Goal: Task Accomplishment & Management: Manage account settings

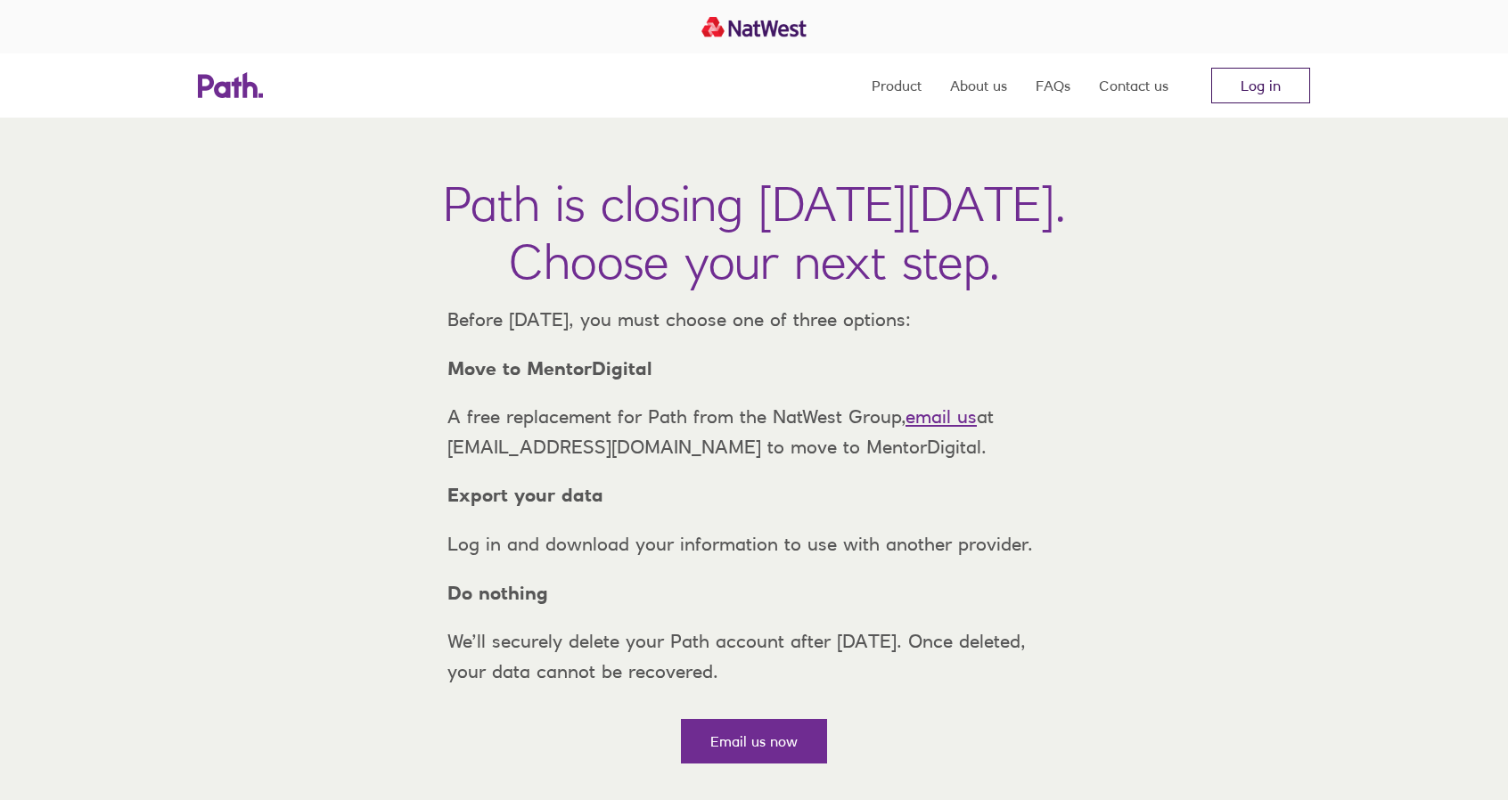
click at [1265, 82] on link "Log in" at bounding box center [1260, 86] width 99 height 36
click at [1262, 73] on link "Log in" at bounding box center [1260, 86] width 99 height 36
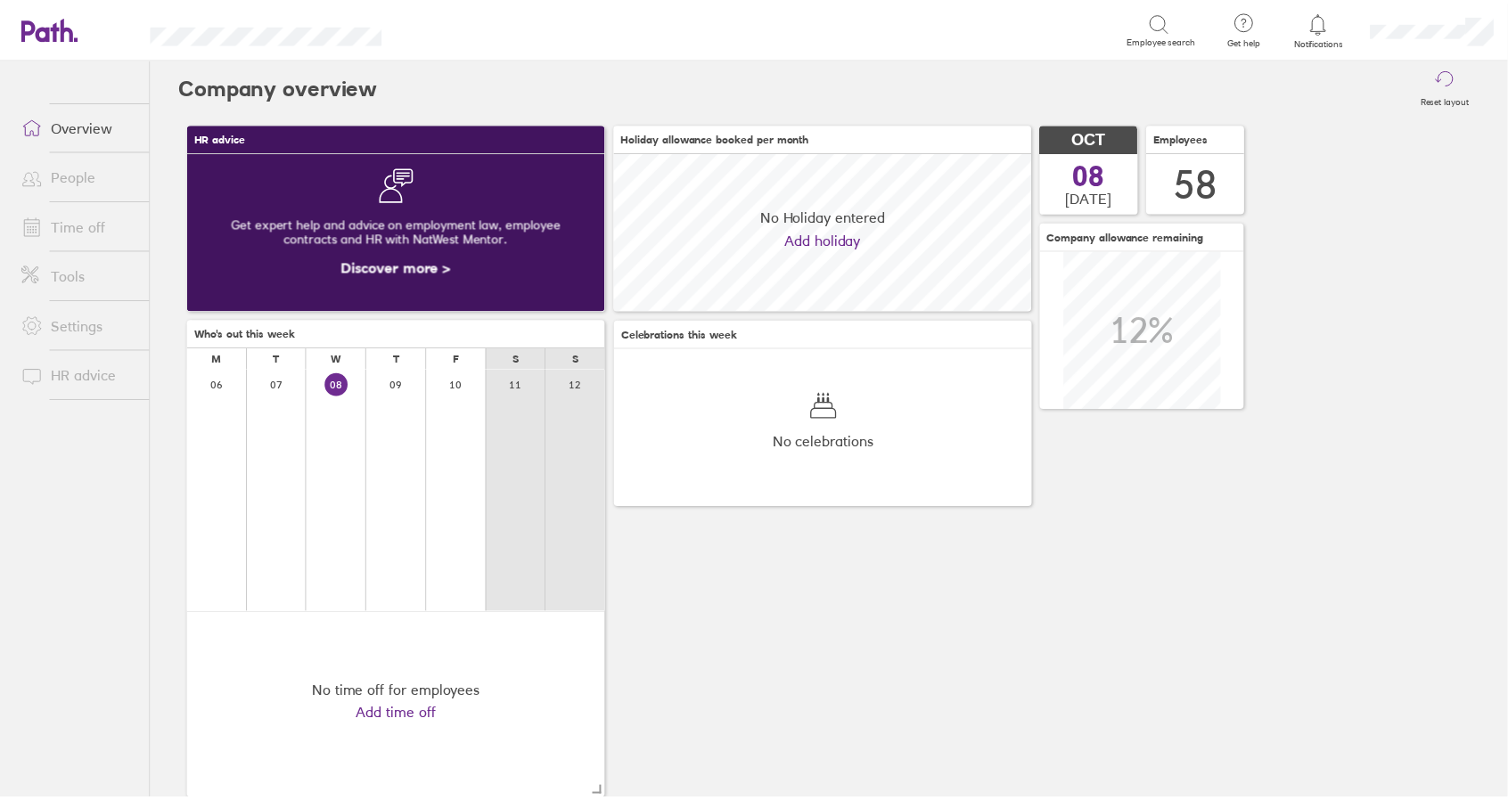
scroll to position [159, 421]
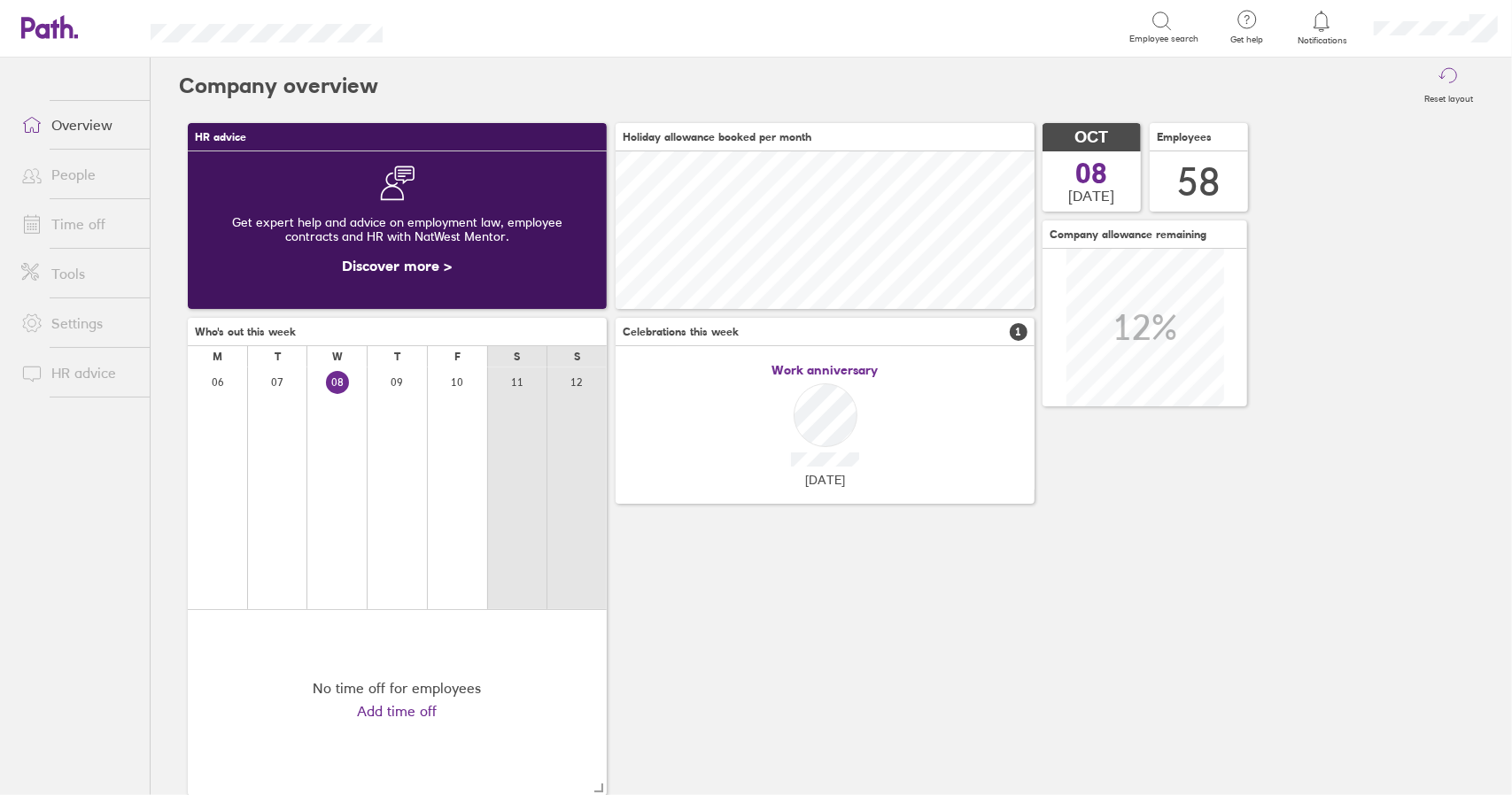
click at [80, 224] on link "Time off" at bounding box center [78, 225] width 142 height 36
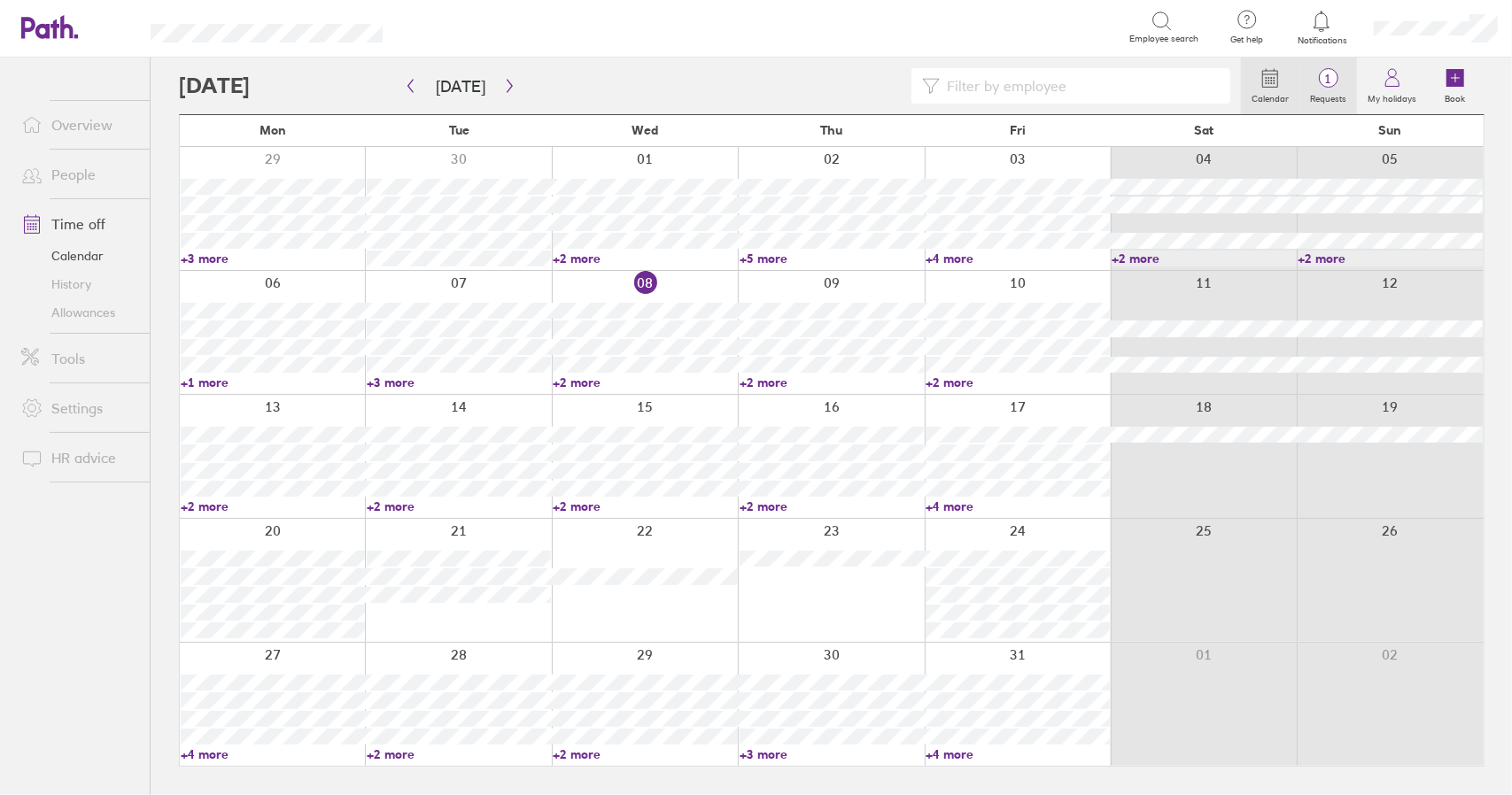
click at [1331, 94] on label "Requests" at bounding box center [1328, 96] width 58 height 16
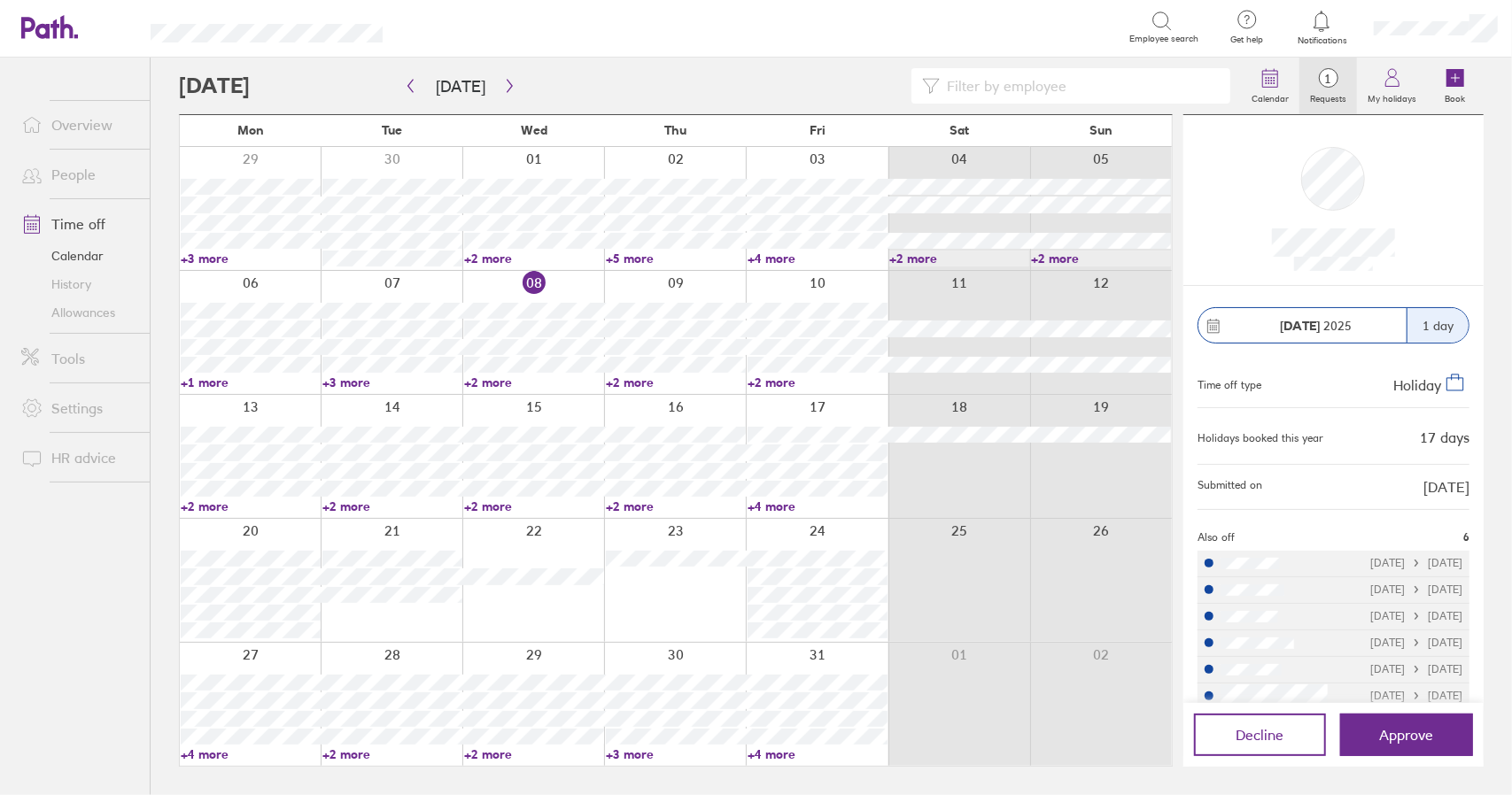
click at [495, 752] on link "+2 more" at bounding box center [534, 754] width 140 height 16
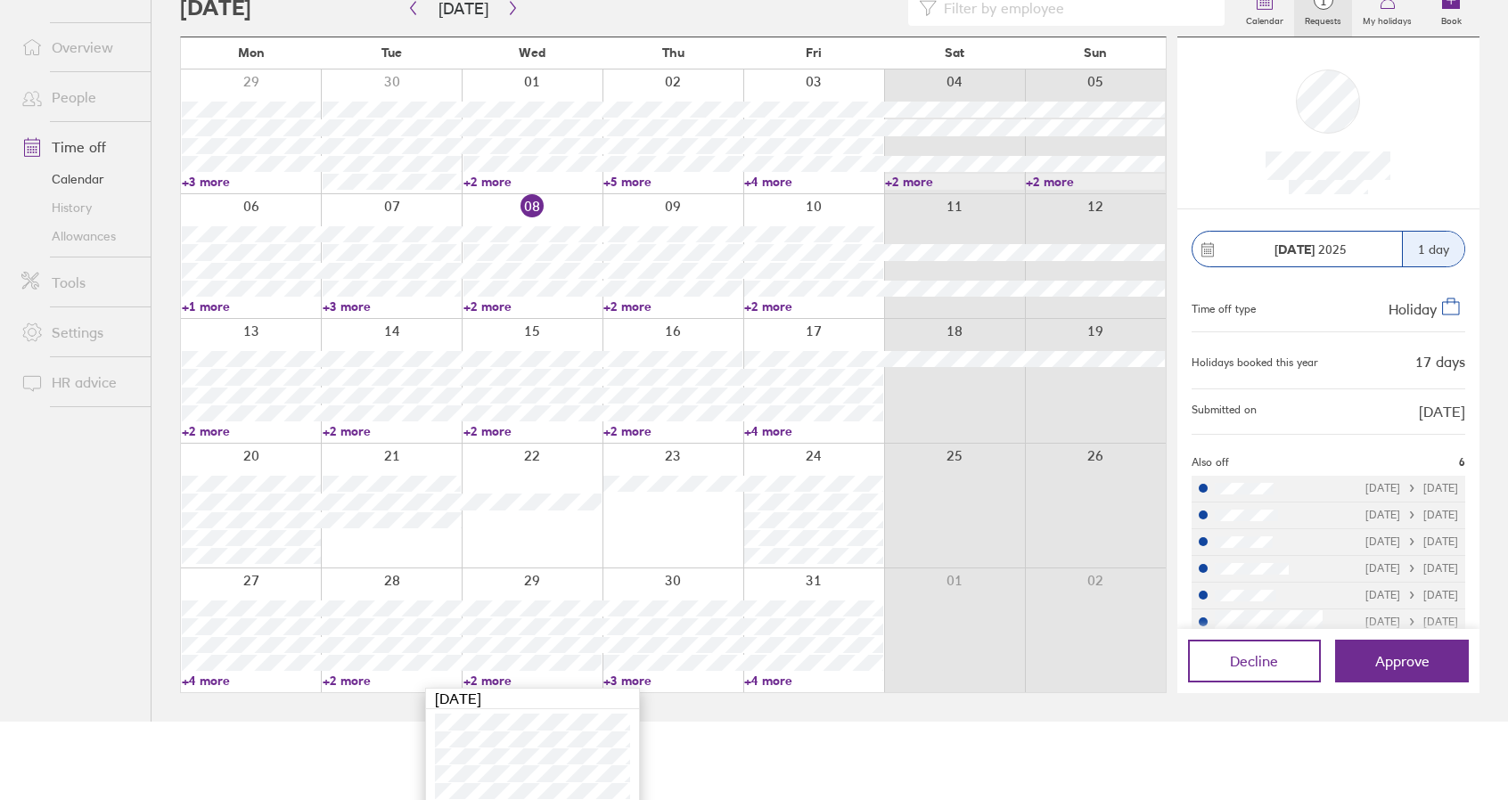
scroll to position [103, 0]
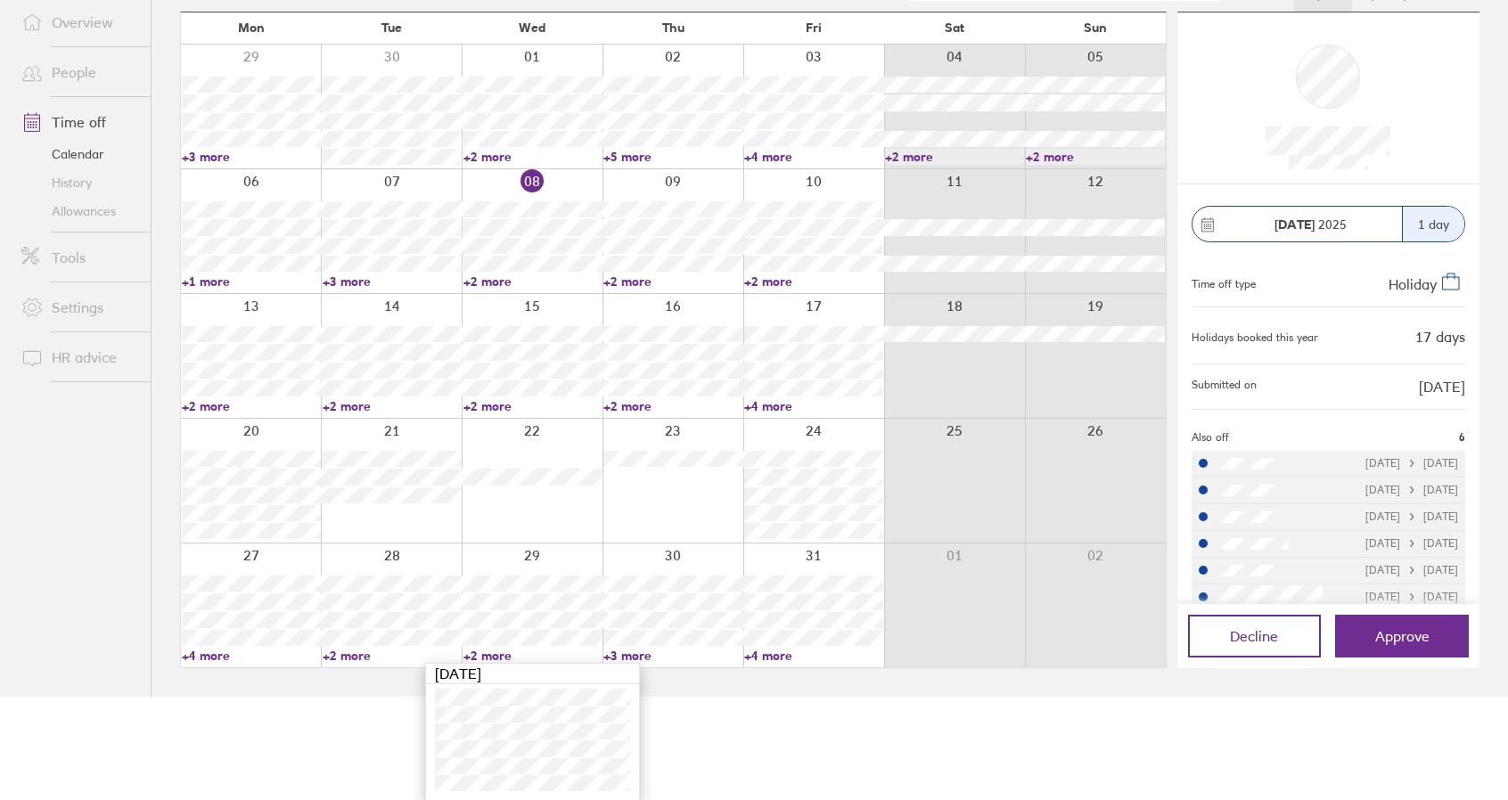
click at [569, 559] on div at bounding box center [532, 606] width 141 height 124
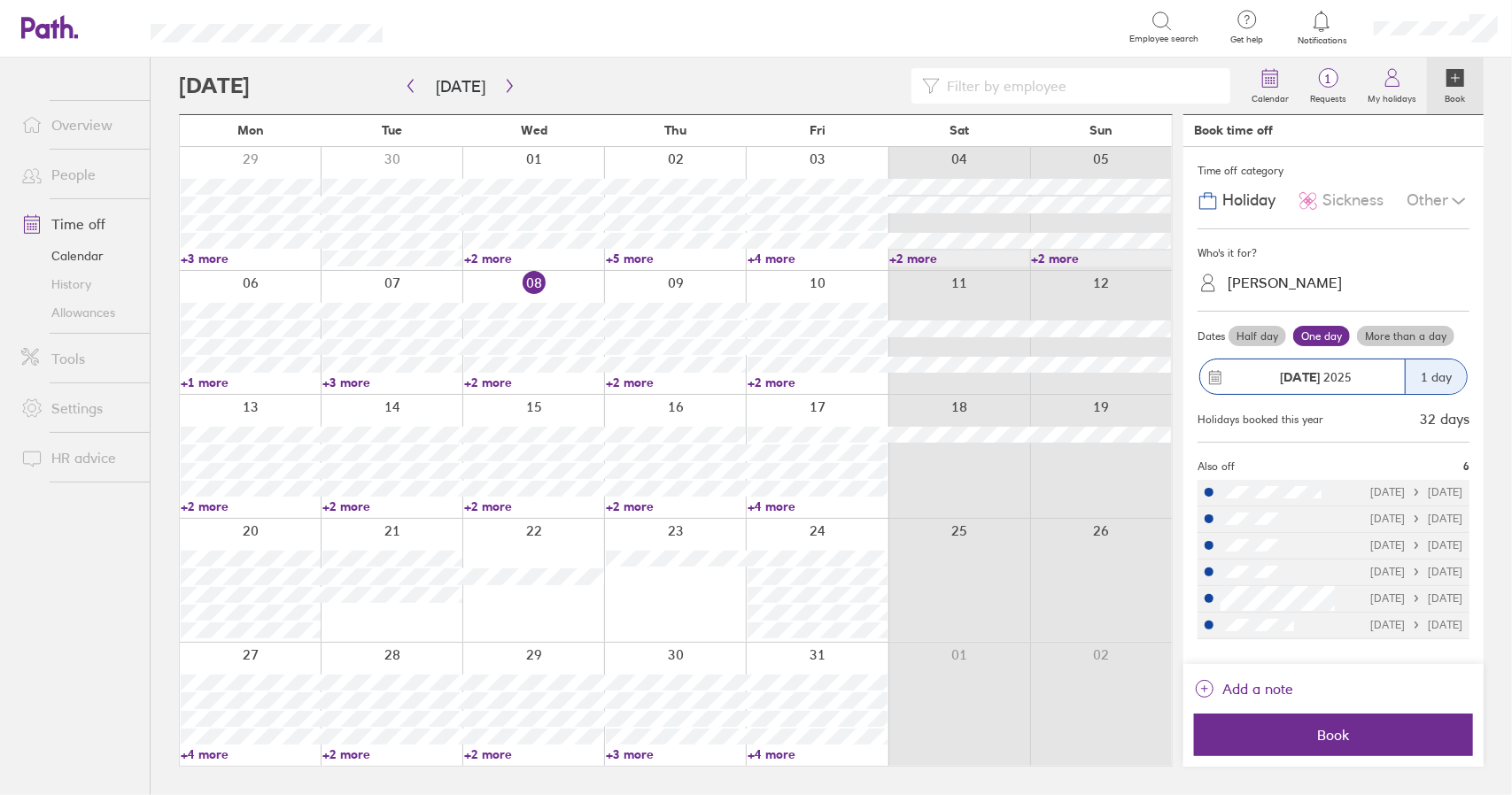
click at [1311, 269] on div "Chris Reason" at bounding box center [1344, 283] width 251 height 28
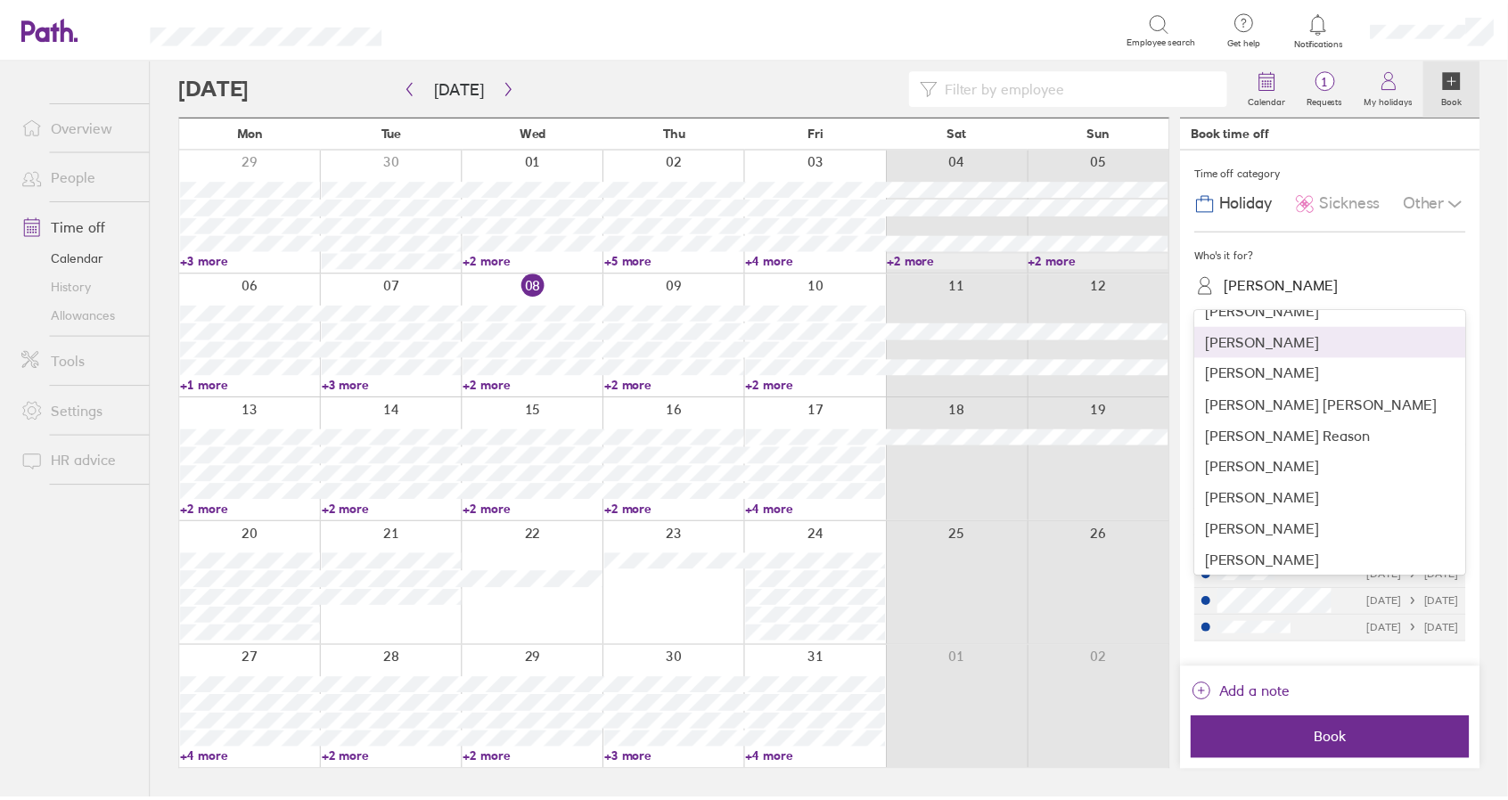
scroll to position [1158, 0]
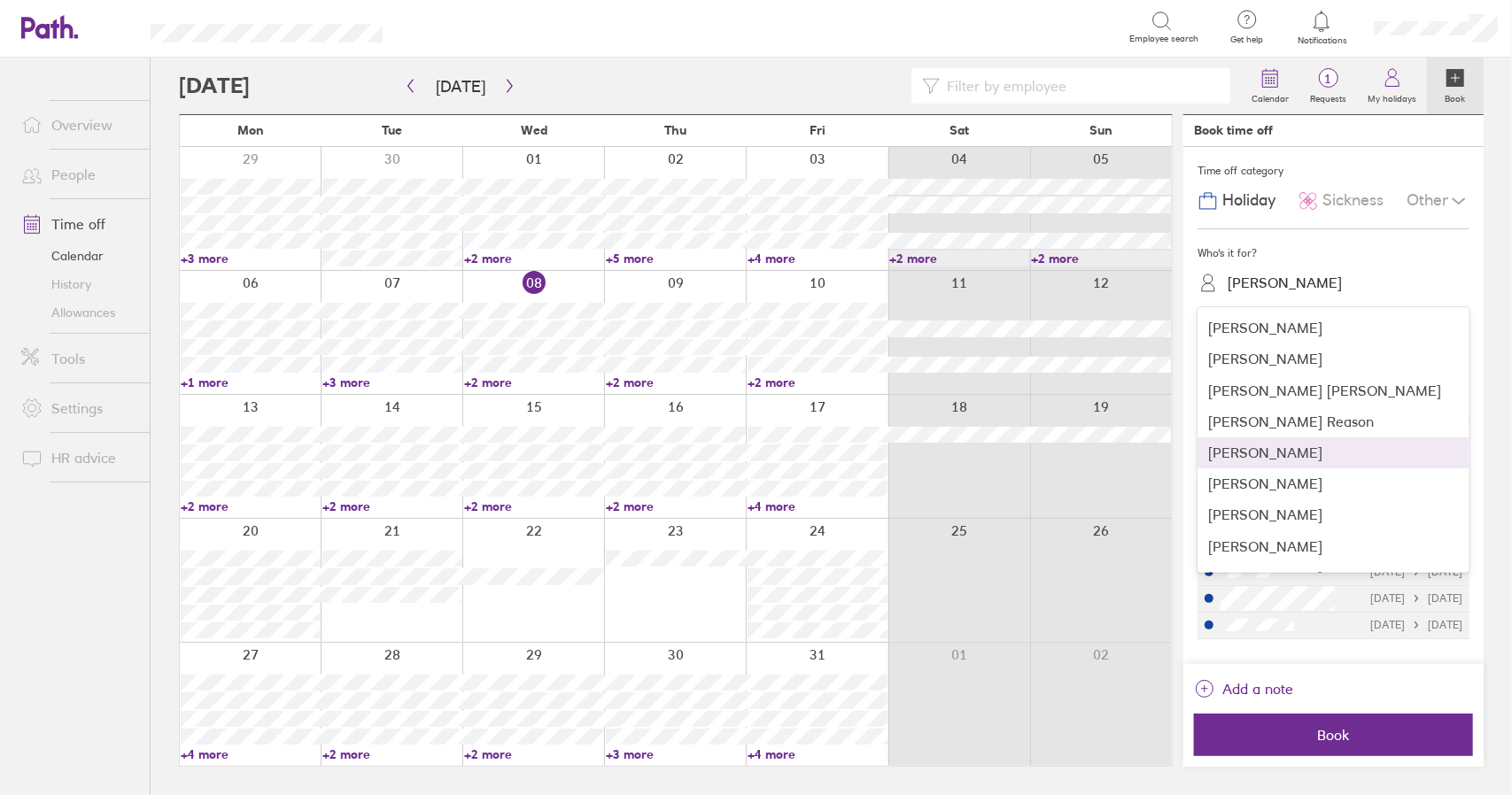
click at [1300, 449] on div "Mohammad Abass" at bounding box center [1334, 452] width 272 height 31
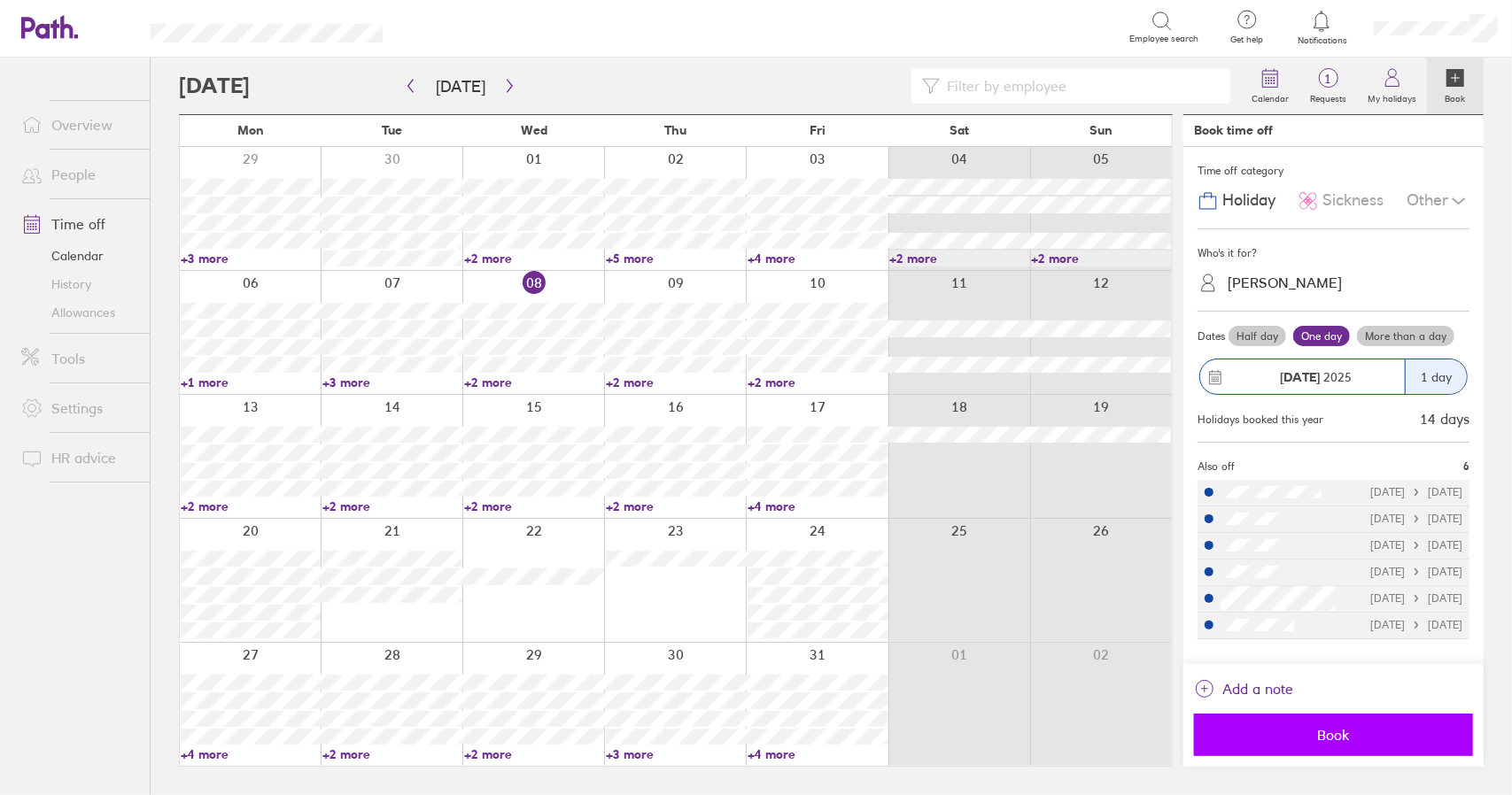
click at [1354, 736] on span "Book" at bounding box center [1334, 735] width 254 height 16
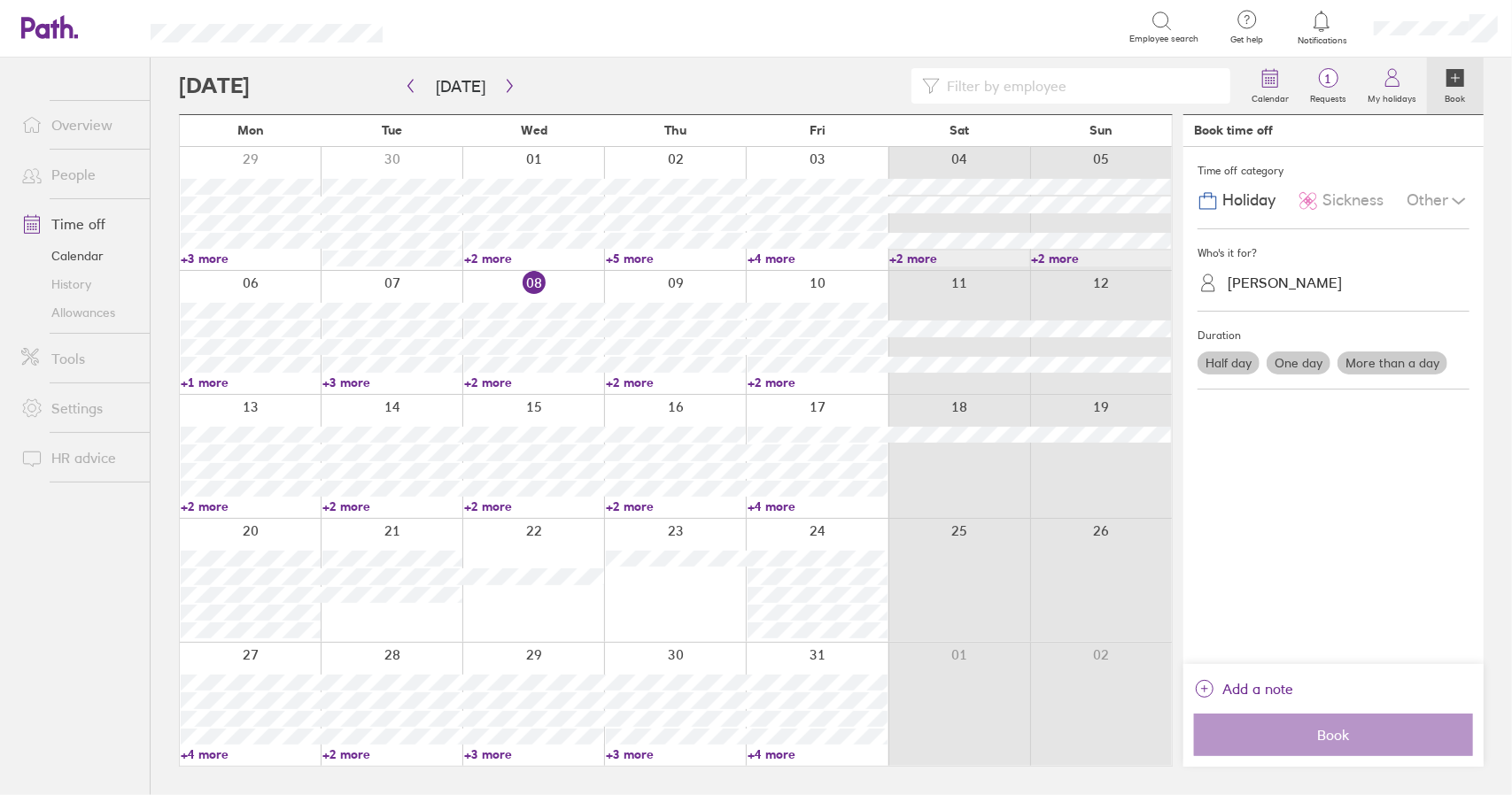
drag, startPoint x: 495, startPoint y: 750, endPoint x: 485, endPoint y: 603, distance: 147.3
click at [495, 750] on link "+3 more" at bounding box center [534, 754] width 140 height 16
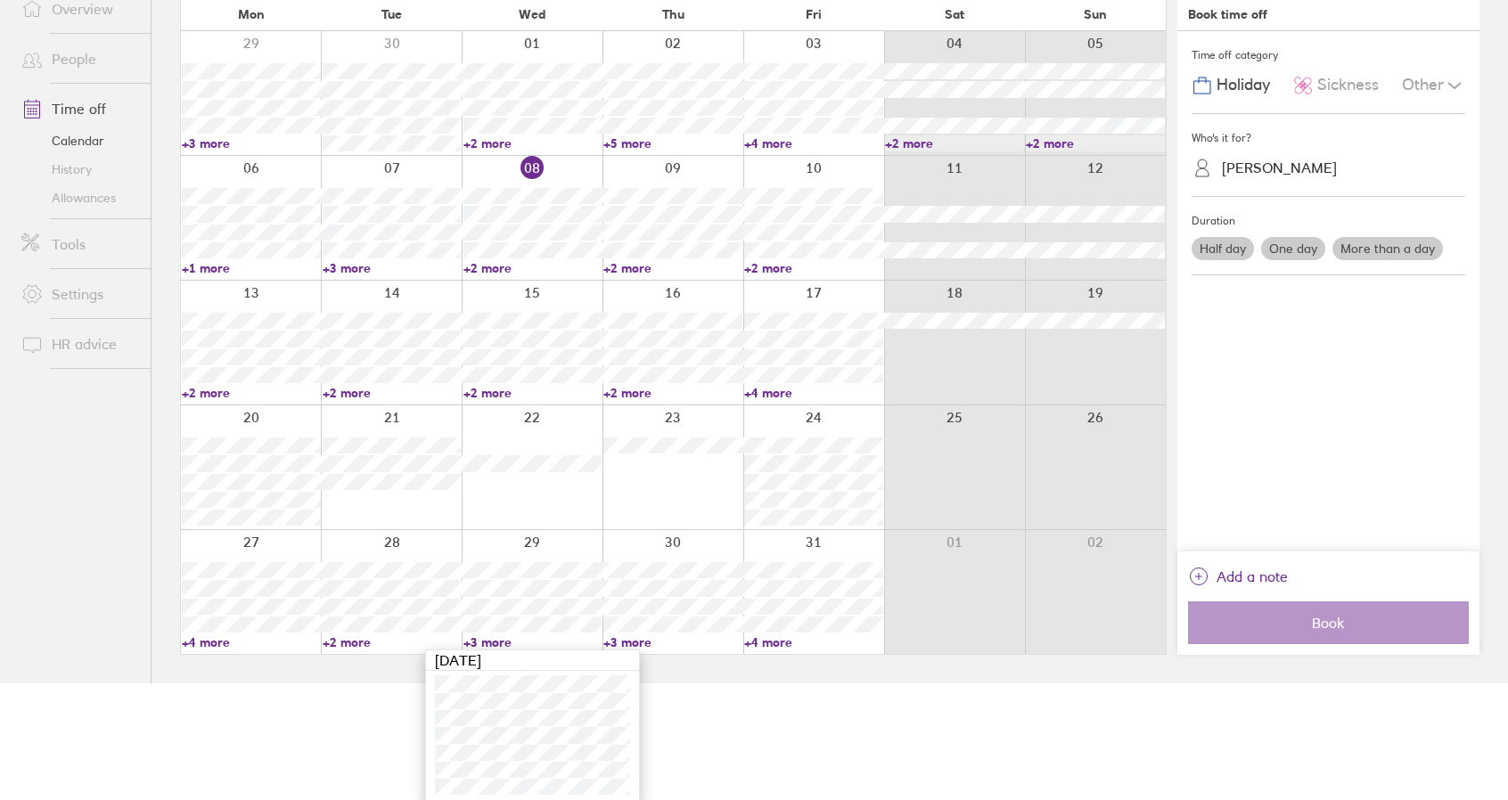
scroll to position [121, 0]
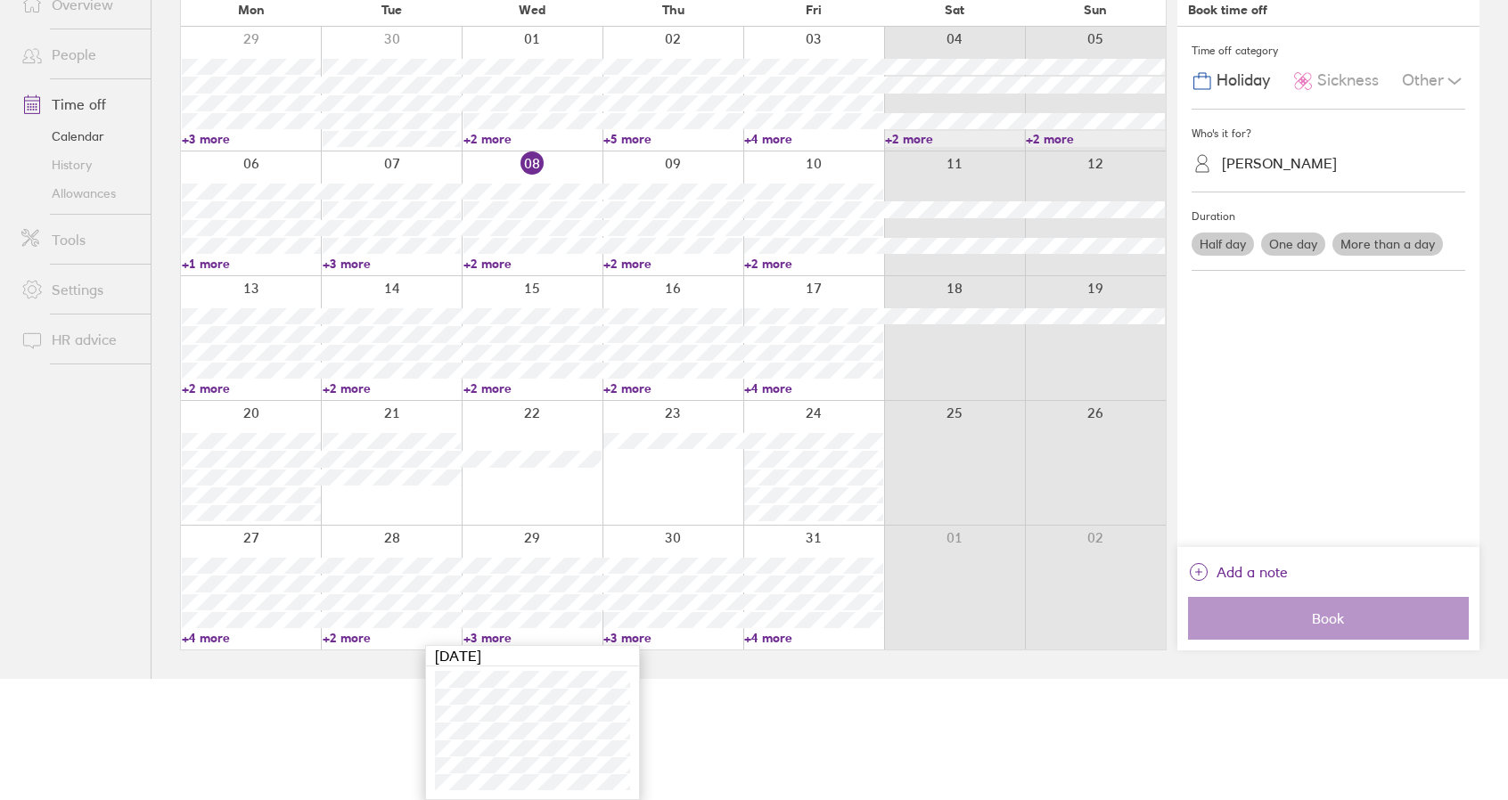
click at [487, 637] on link "+3 more" at bounding box center [532, 638] width 139 height 16
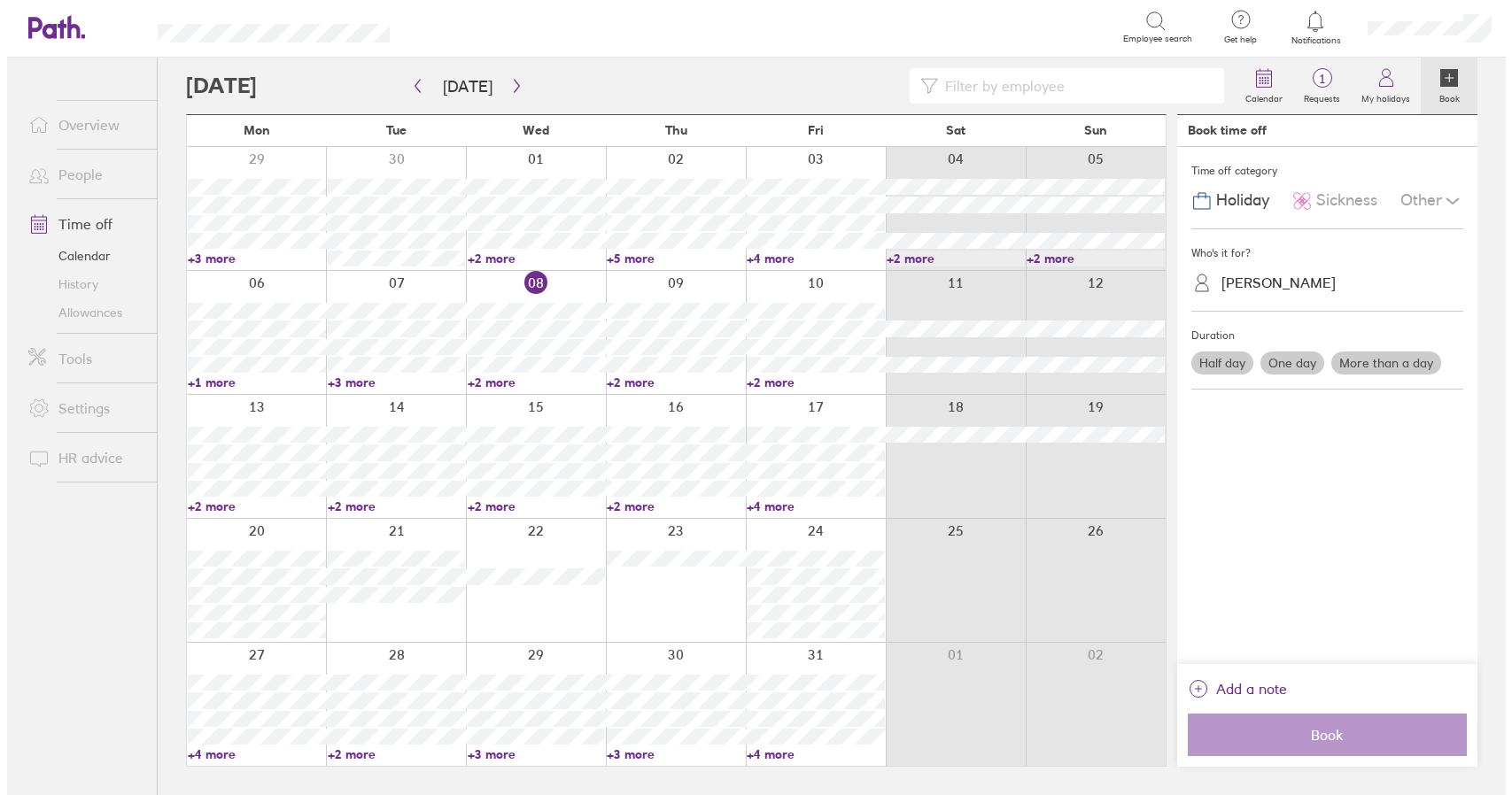
scroll to position [0, 0]
click at [506, 90] on icon "button" at bounding box center [509, 85] width 13 height 14
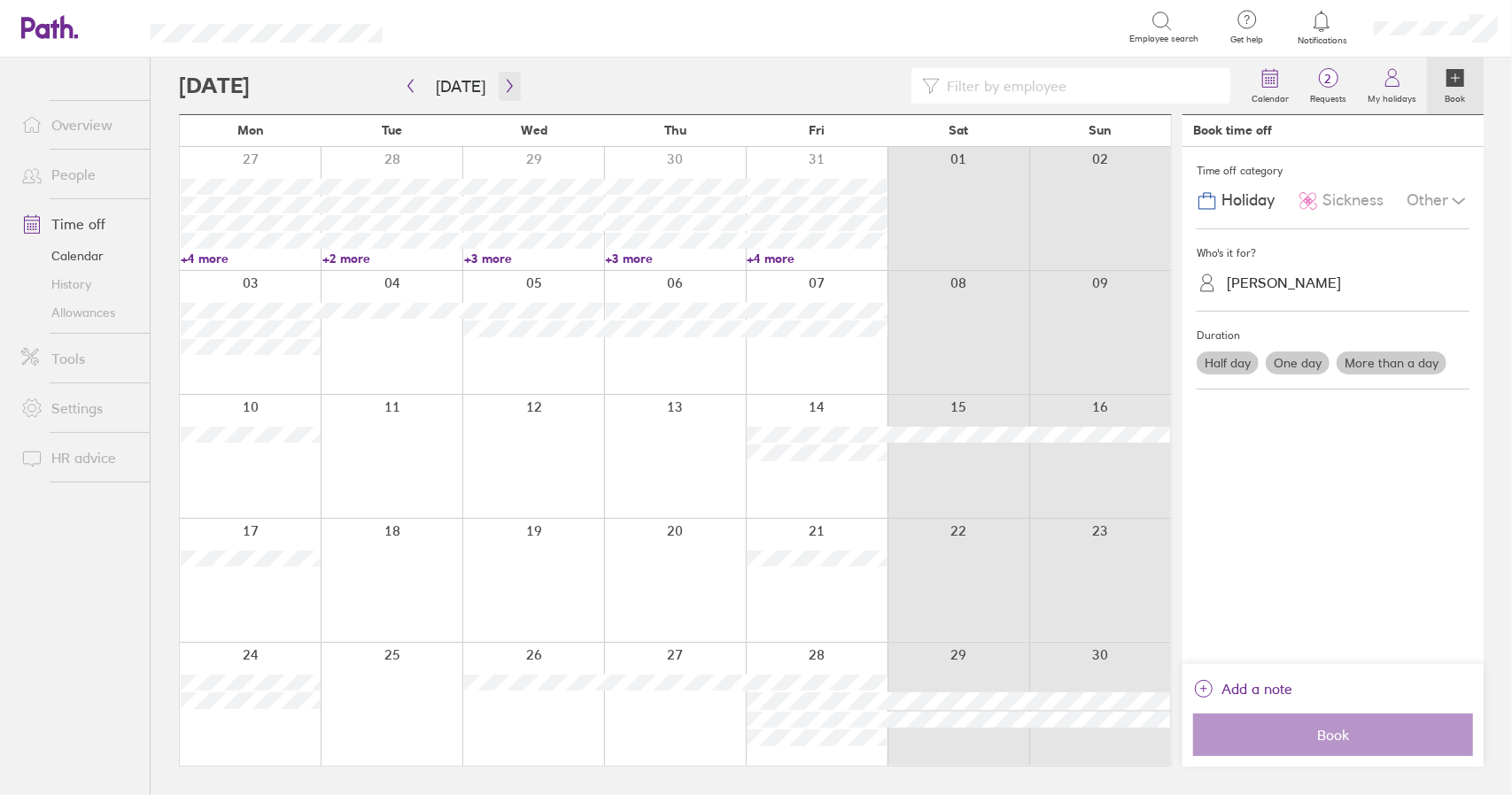
click at [506, 90] on icon "button" at bounding box center [509, 85] width 13 height 14
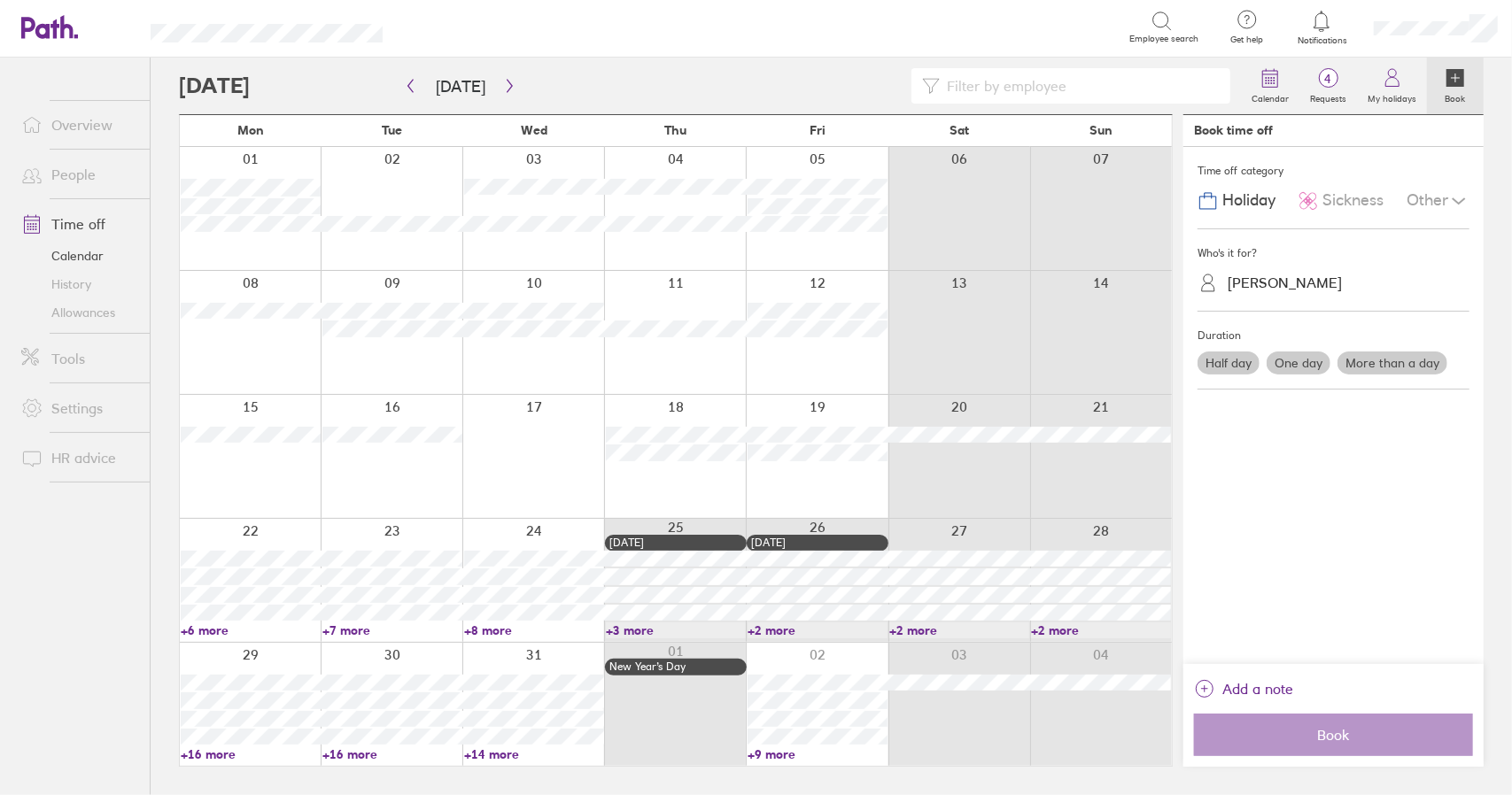
click at [265, 477] on div at bounding box center [251, 456] width 141 height 123
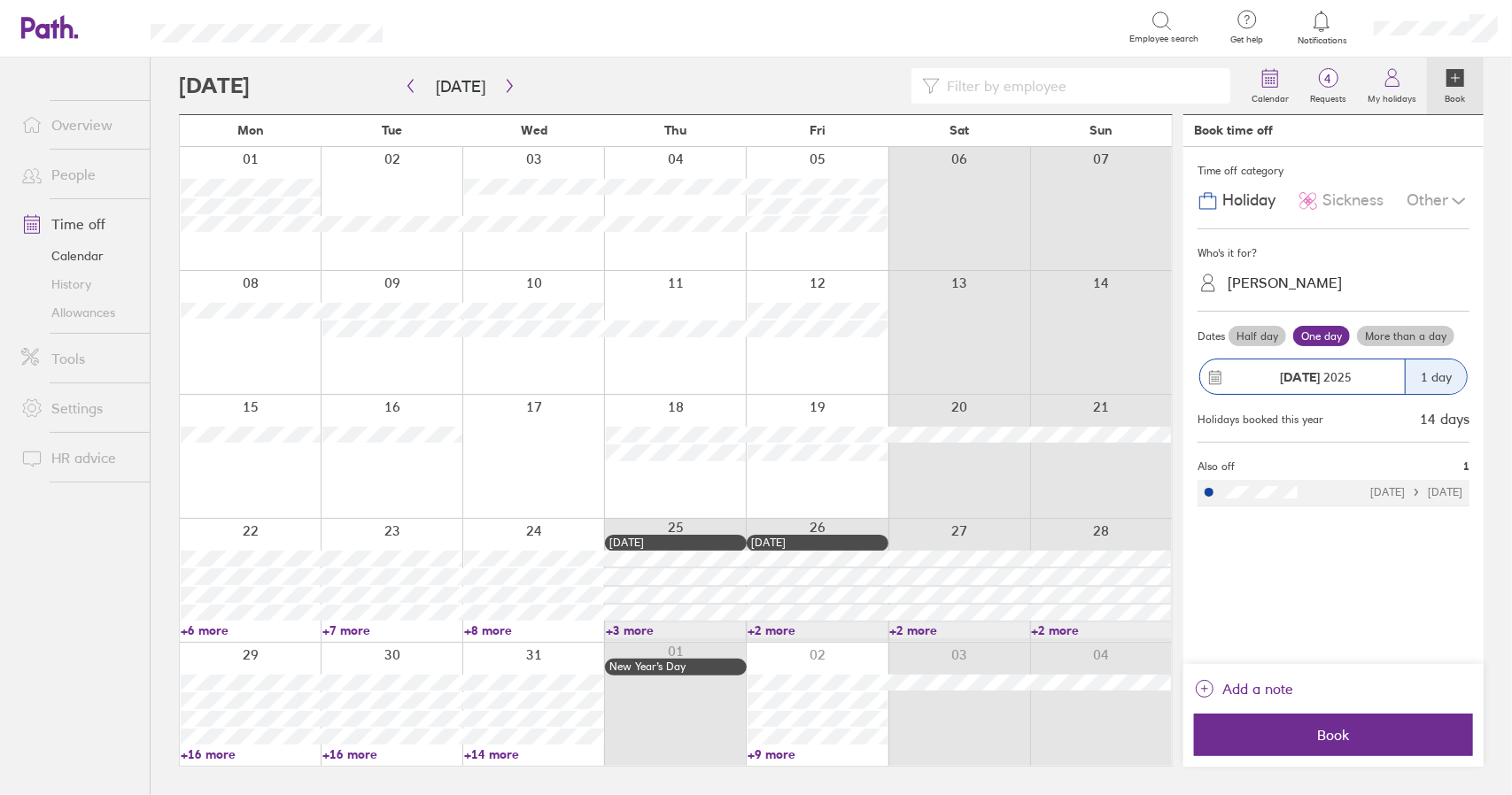
click at [1395, 332] on label "More than a day" at bounding box center [1406, 336] width 97 height 21
click at [0, 0] on input "More than a day" at bounding box center [0, 0] width 0 height 0
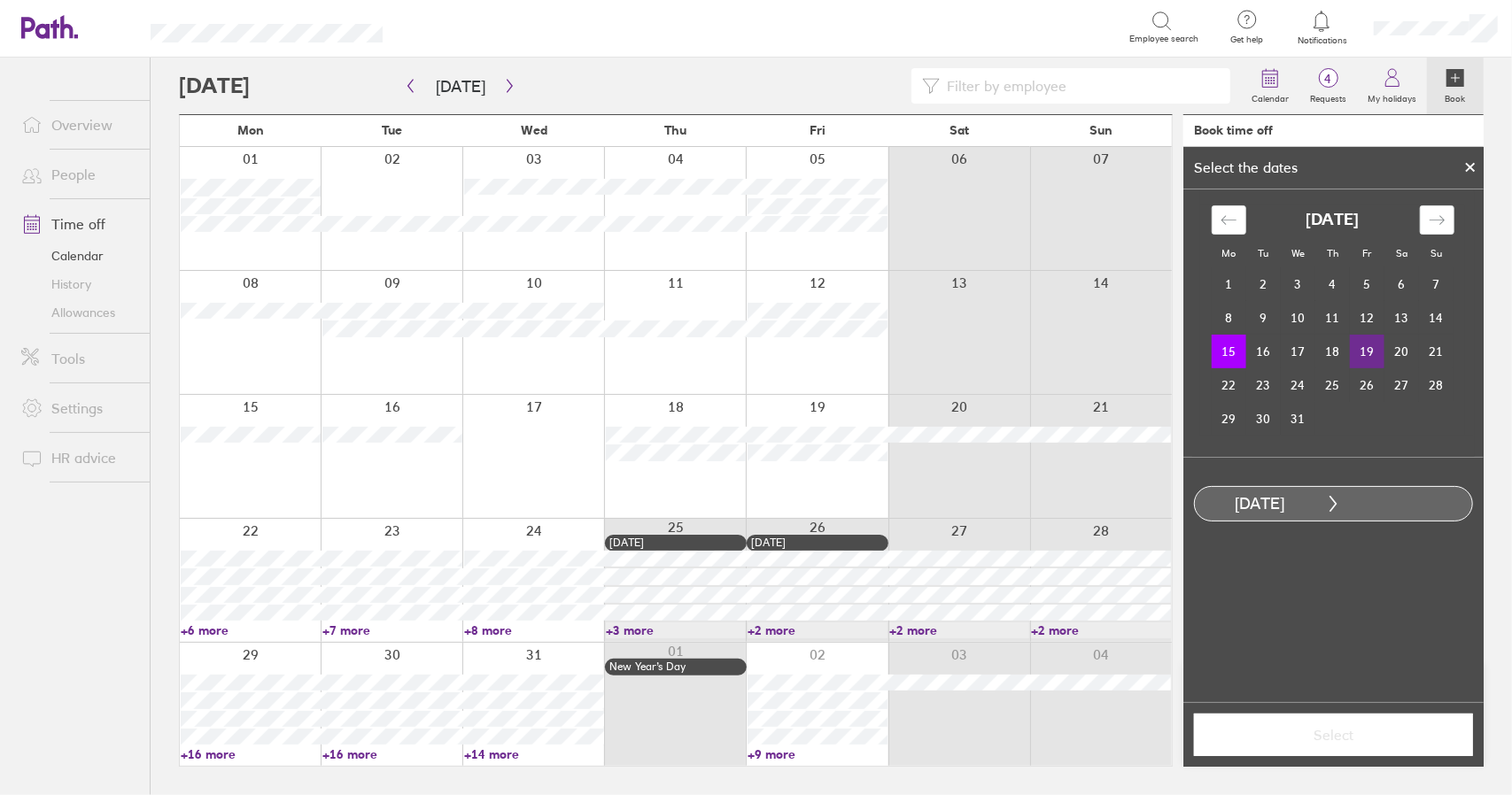
click at [1368, 354] on td "19" at bounding box center [1367, 352] width 35 height 34
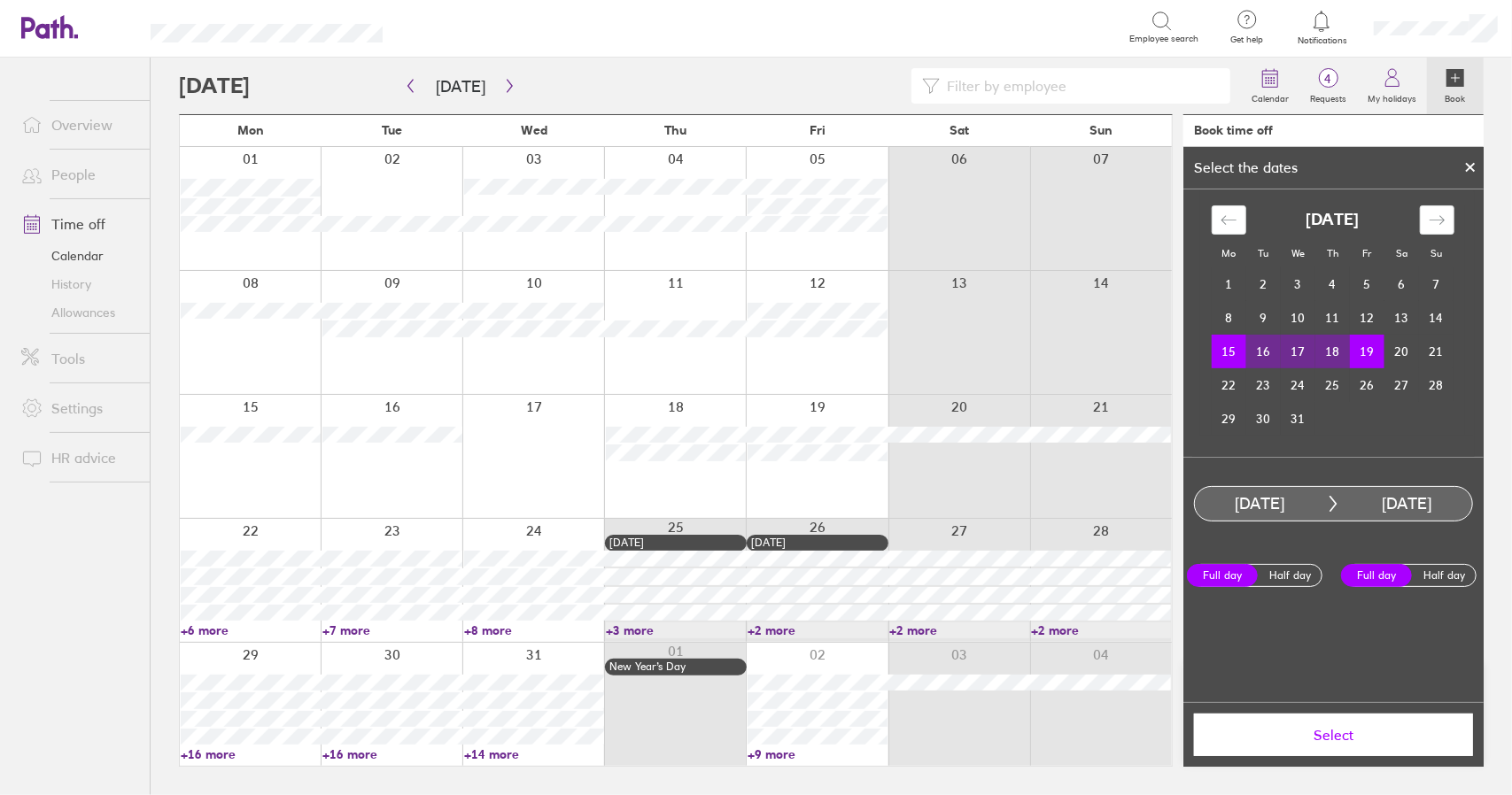
click at [1354, 743] on button "Select" at bounding box center [1333, 734] width 279 height 43
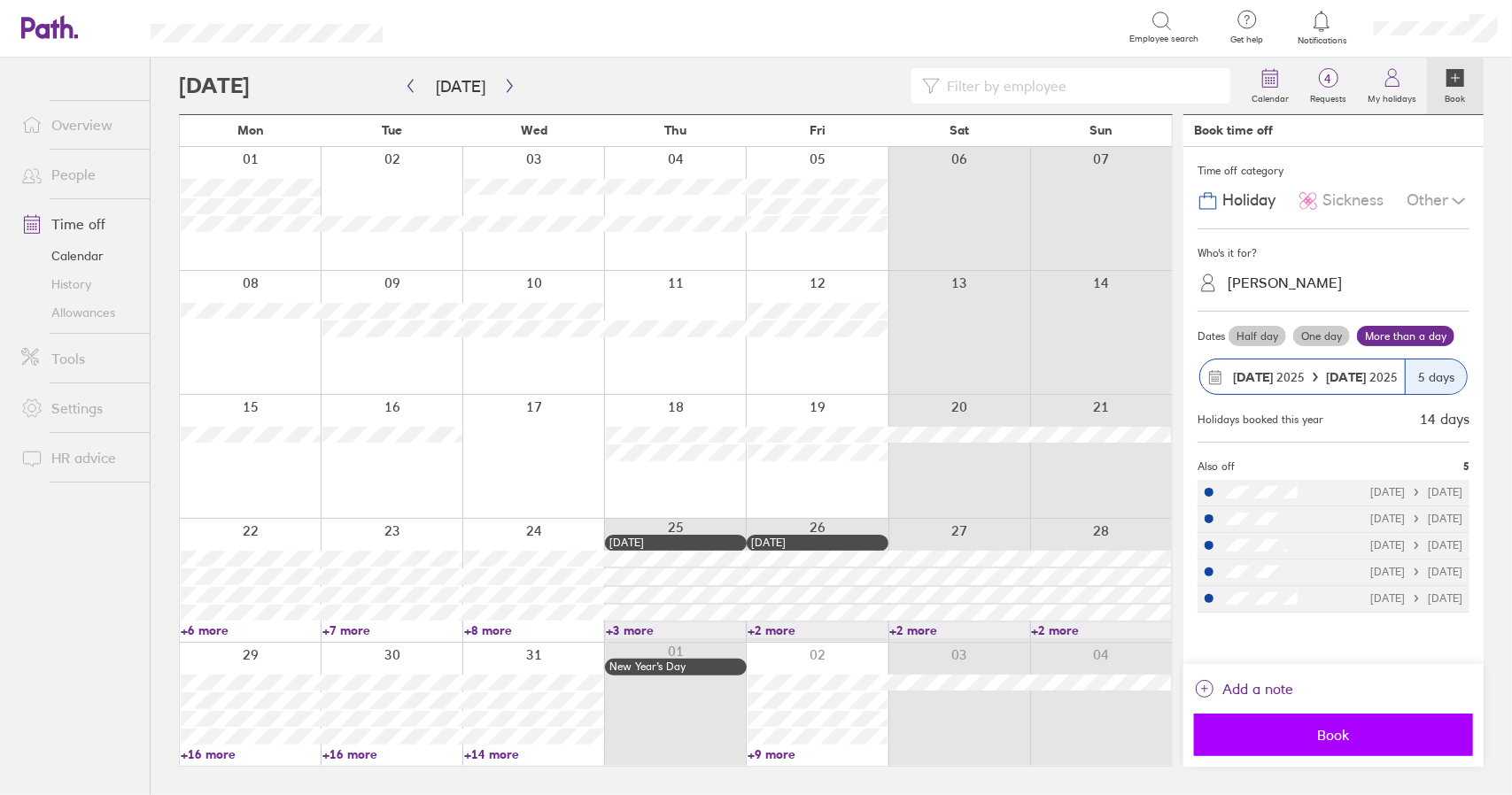
click at [1352, 736] on span "Book" at bounding box center [1334, 735] width 254 height 16
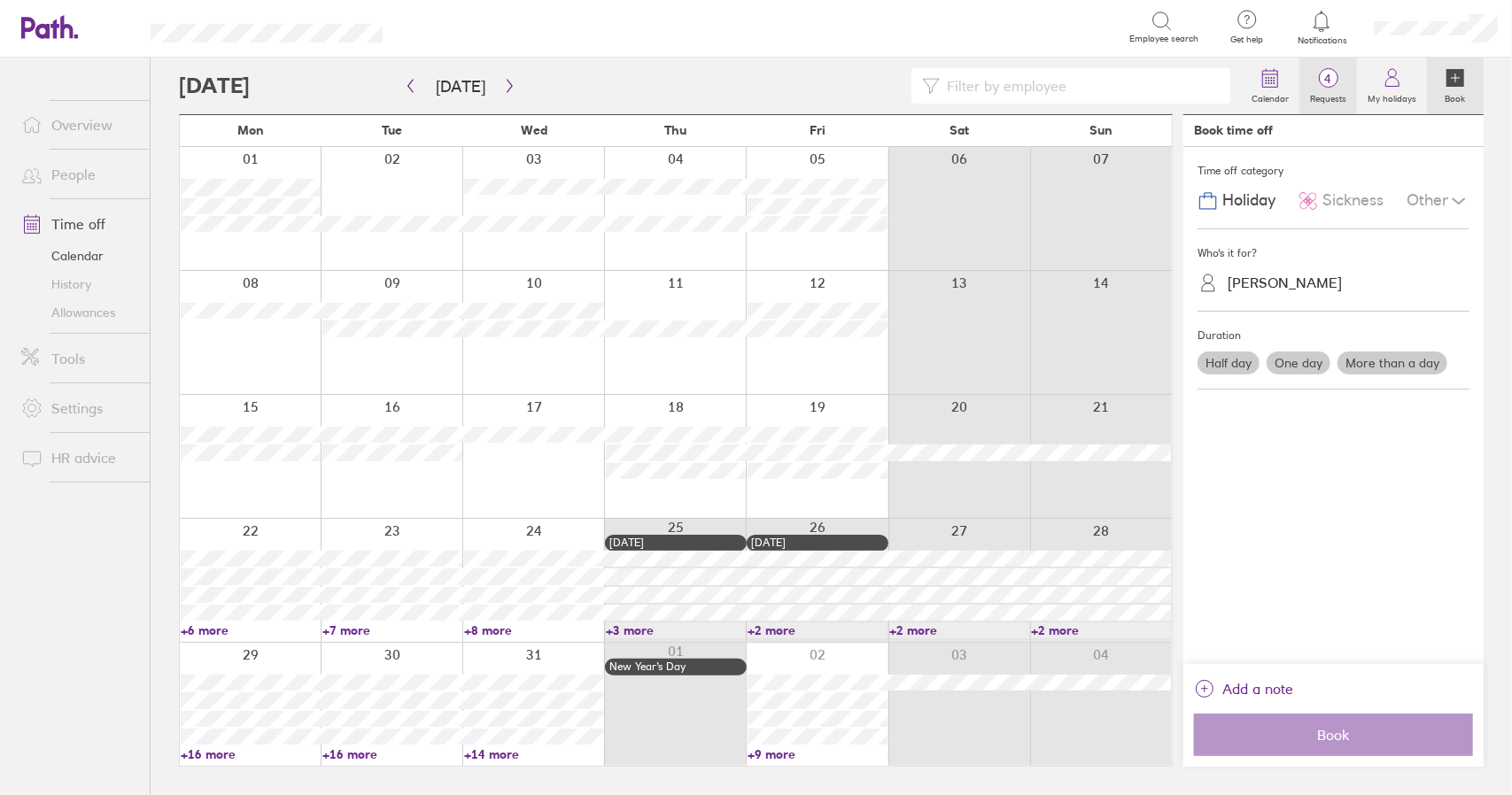
click at [1342, 80] on span "4" at bounding box center [1328, 79] width 58 height 14
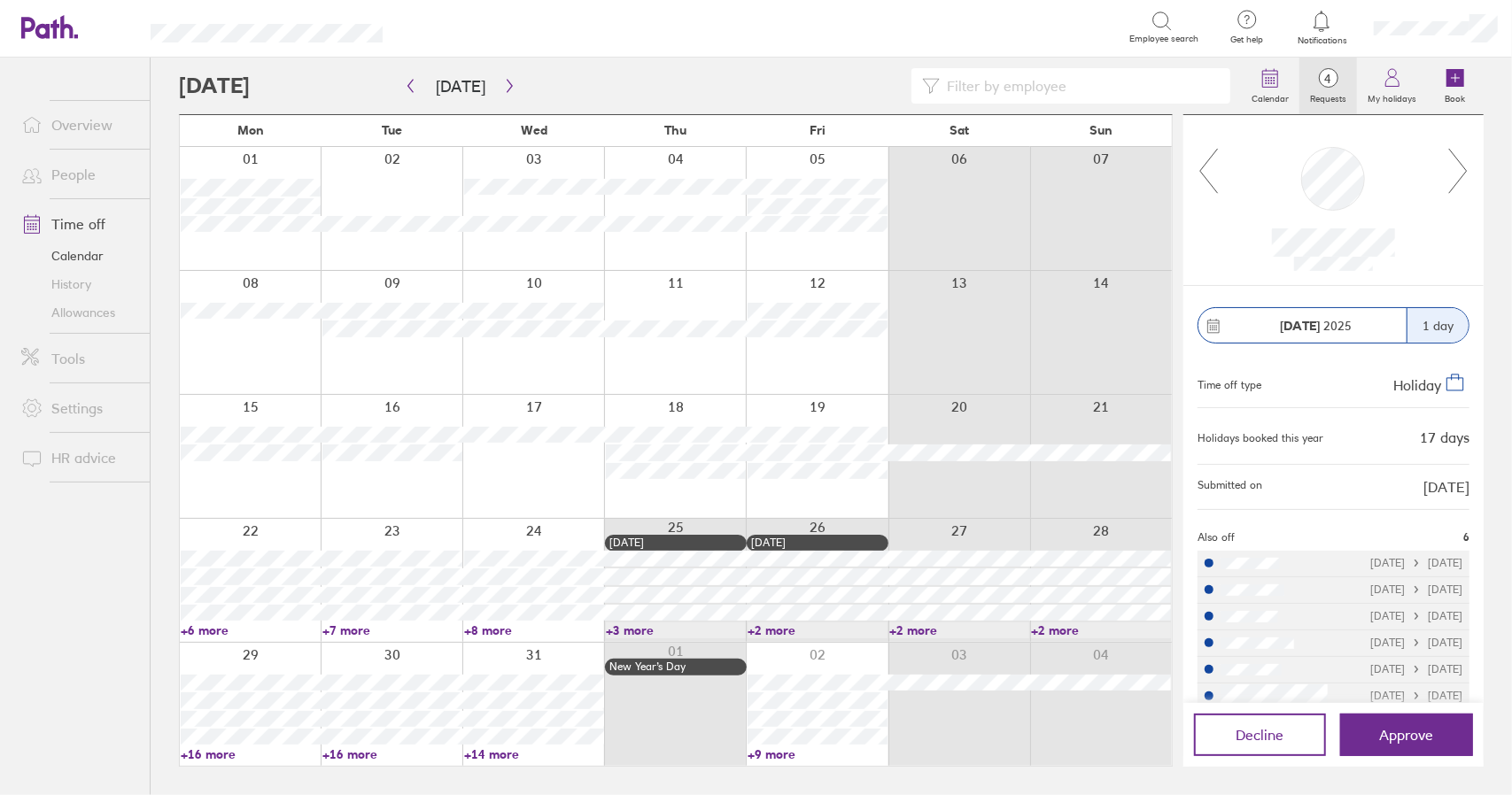
click at [1205, 177] on icon at bounding box center [1209, 171] width 18 height 45
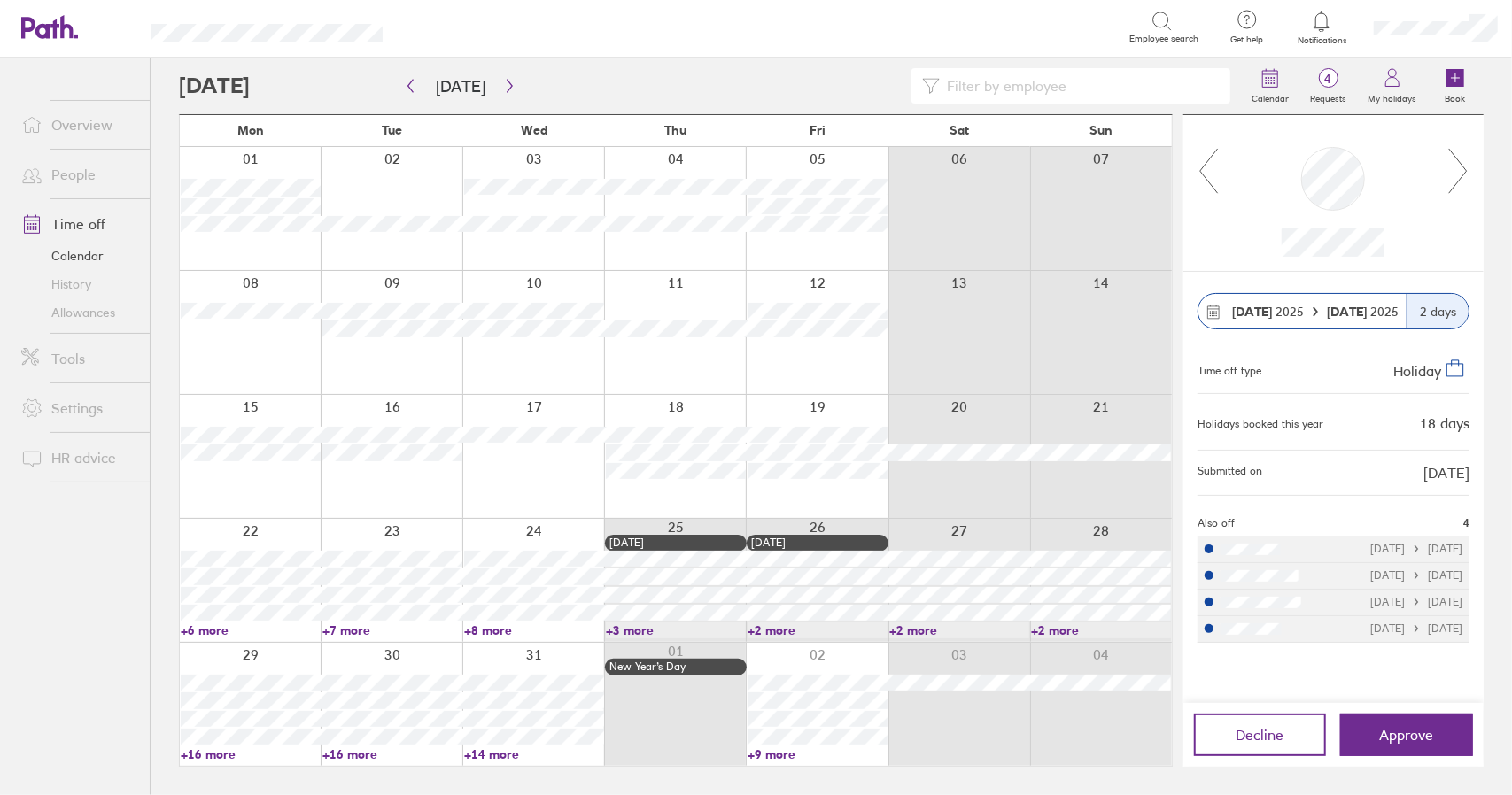
click at [785, 753] on link "+9 more" at bounding box center [817, 754] width 140 height 16
click at [781, 753] on link "+9 more" at bounding box center [808, 754] width 138 height 16
click at [408, 84] on icon "button" at bounding box center [410, 85] width 13 height 14
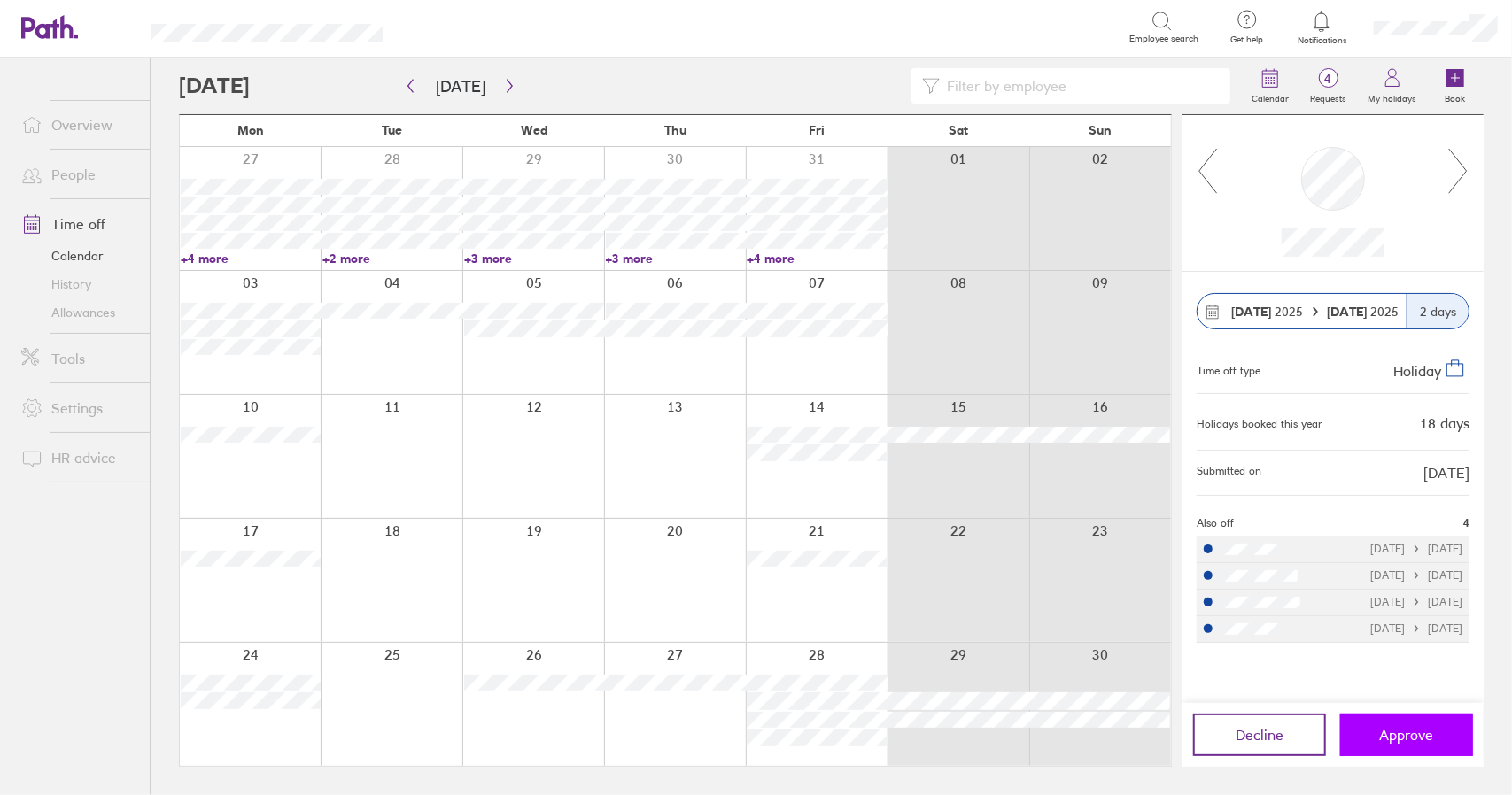
click at [1398, 730] on span "Approve" at bounding box center [1407, 735] width 54 height 16
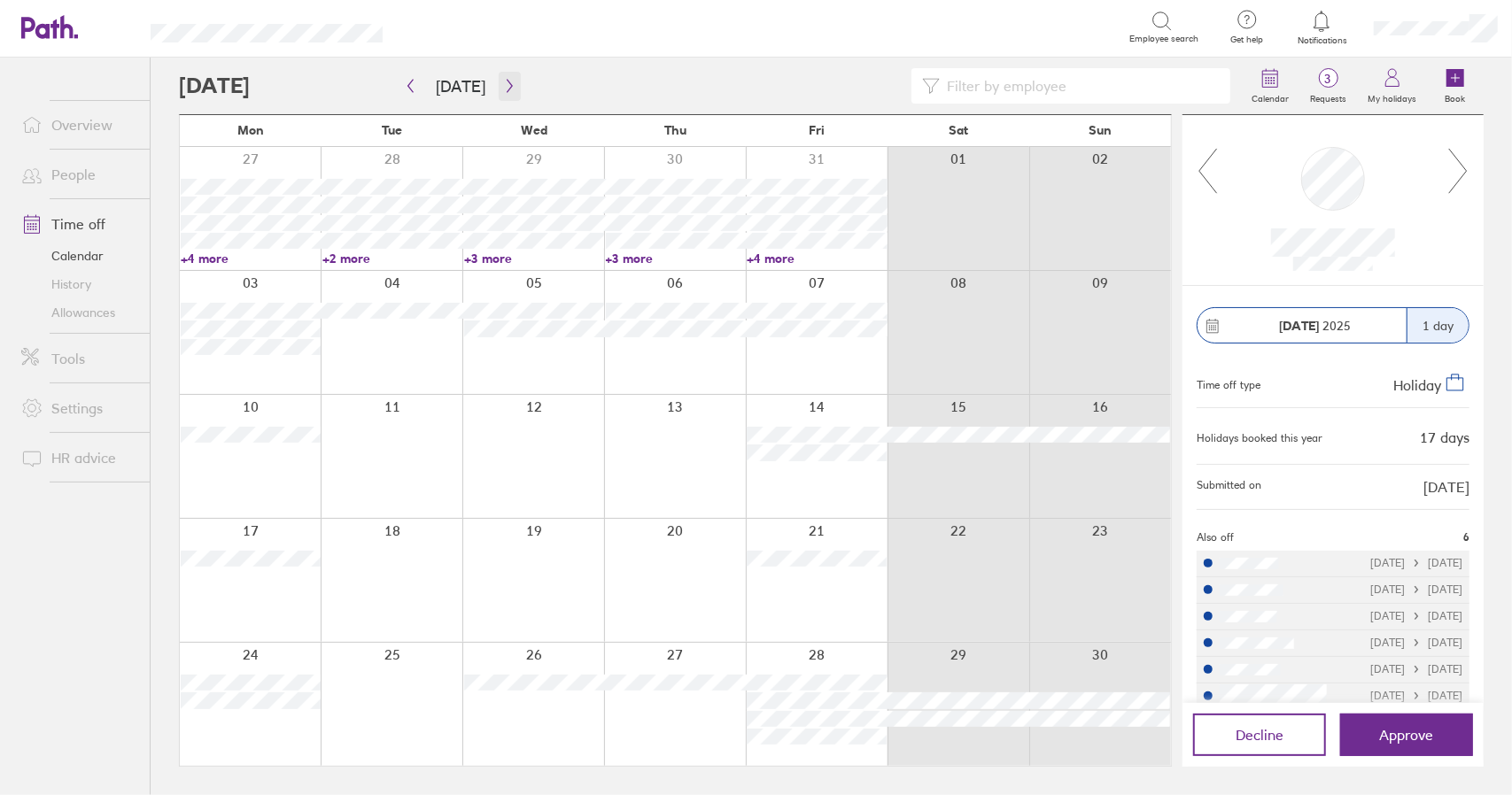
click at [507, 80] on icon "button" at bounding box center [509, 85] width 5 height 13
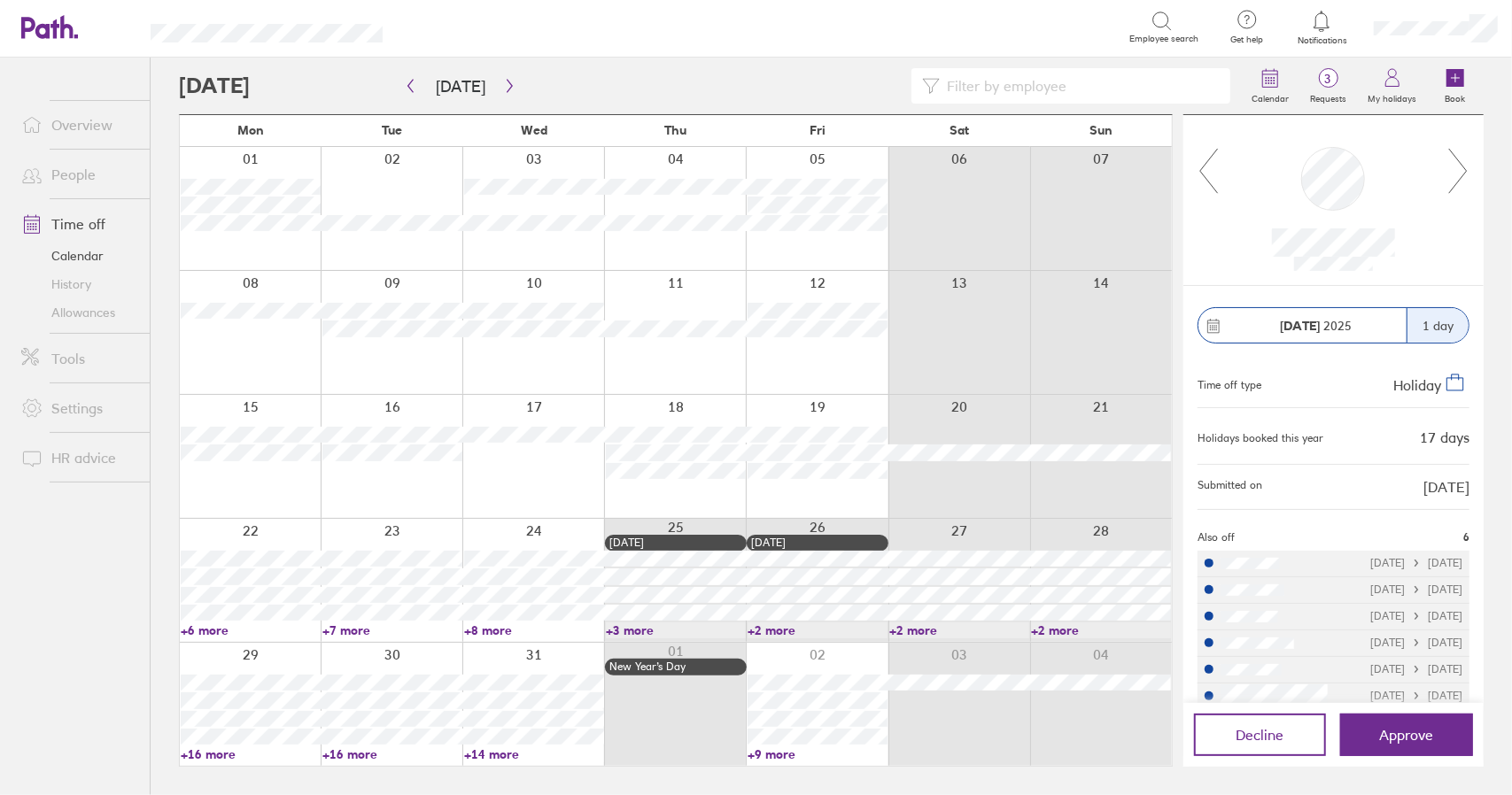
click at [82, 224] on link "Time off" at bounding box center [78, 225] width 142 height 36
